Goal: Task Accomplishment & Management: Use online tool/utility

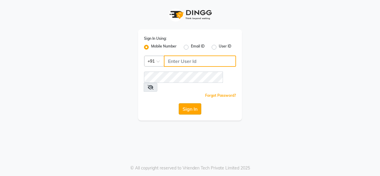
type input "7064023879"
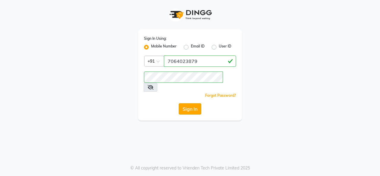
click at [188, 103] on button "Sign In" at bounding box center [190, 108] width 23 height 11
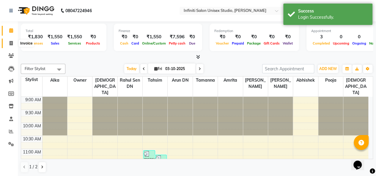
click at [12, 44] on icon at bounding box center [11, 43] width 3 height 4
select select "6511"
select select "service"
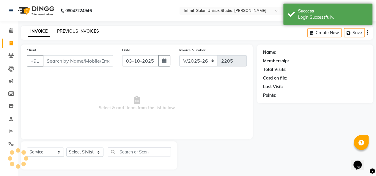
click at [72, 30] on link "PREVIOUS INVOICES" at bounding box center [78, 31] width 42 height 5
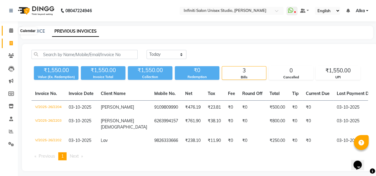
click at [14, 30] on span at bounding box center [11, 30] width 10 height 7
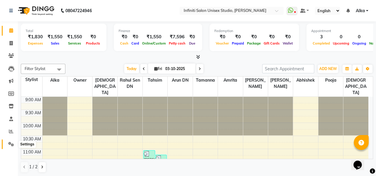
click at [10, 144] on icon at bounding box center [11, 144] width 6 height 4
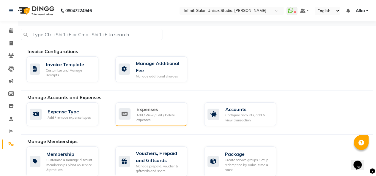
click at [136, 112] on div "Expenses Add / View / Edit / Delete expenses" at bounding box center [151, 114] width 64 height 17
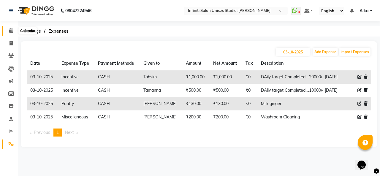
click at [13, 31] on span at bounding box center [11, 30] width 10 height 7
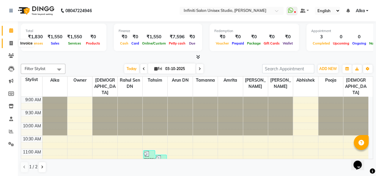
click at [11, 42] on icon at bounding box center [11, 43] width 3 height 4
select select "service"
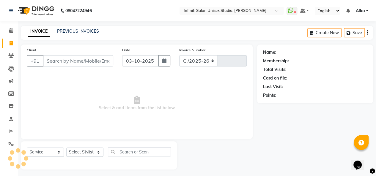
select select "6511"
type input "2205"
click at [56, 60] on input "Client" at bounding box center [78, 60] width 70 height 11
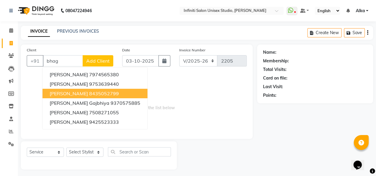
click at [78, 96] on span "[PERSON_NAME]" at bounding box center [69, 94] width 38 height 6
type input "8435052799"
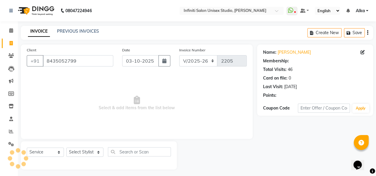
select select "2: Object"
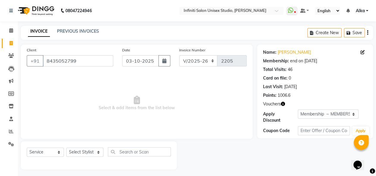
click at [284, 104] on icon "button" at bounding box center [283, 104] width 4 height 4
drag, startPoint x: 234, startPoint y: 83, endPoint x: 214, endPoint y: 89, distance: 21.3
click at [214, 89] on span "Select & add items from the list below" at bounding box center [137, 103] width 220 height 59
click at [352, 115] on select "Select Membership → MEMBERSHIP 30% Loyalty → All Customers → Level 1" at bounding box center [328, 114] width 61 height 9
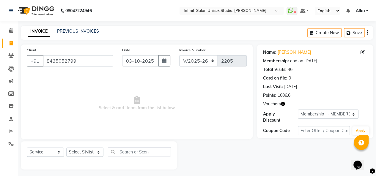
click at [243, 104] on span "Select & add items from the list below" at bounding box center [137, 103] width 220 height 59
click at [99, 154] on select "Select Stylist [PERSON_NAME] Amrita Arun DN Bharti [PERSON_NAME] Owner [PERSON_…" at bounding box center [84, 152] width 37 height 9
select select "49890"
click at [66, 148] on select "Select Stylist [PERSON_NAME] Amrita Arun DN Bharti [PERSON_NAME] Owner [PERSON_…" at bounding box center [84, 152] width 37 height 9
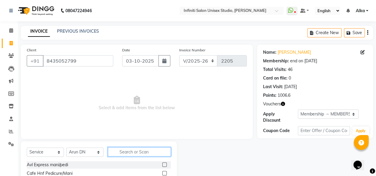
click at [123, 150] on input "text" at bounding box center [139, 151] width 63 height 9
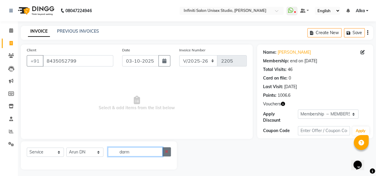
type input "darm"
click at [164, 152] on button "button" at bounding box center [166, 151] width 9 height 9
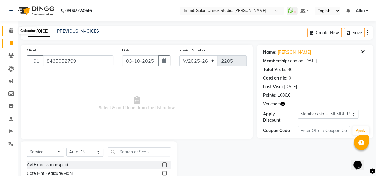
click at [9, 29] on icon at bounding box center [11, 30] width 4 height 4
